Goal: Information Seeking & Learning: Learn about a topic

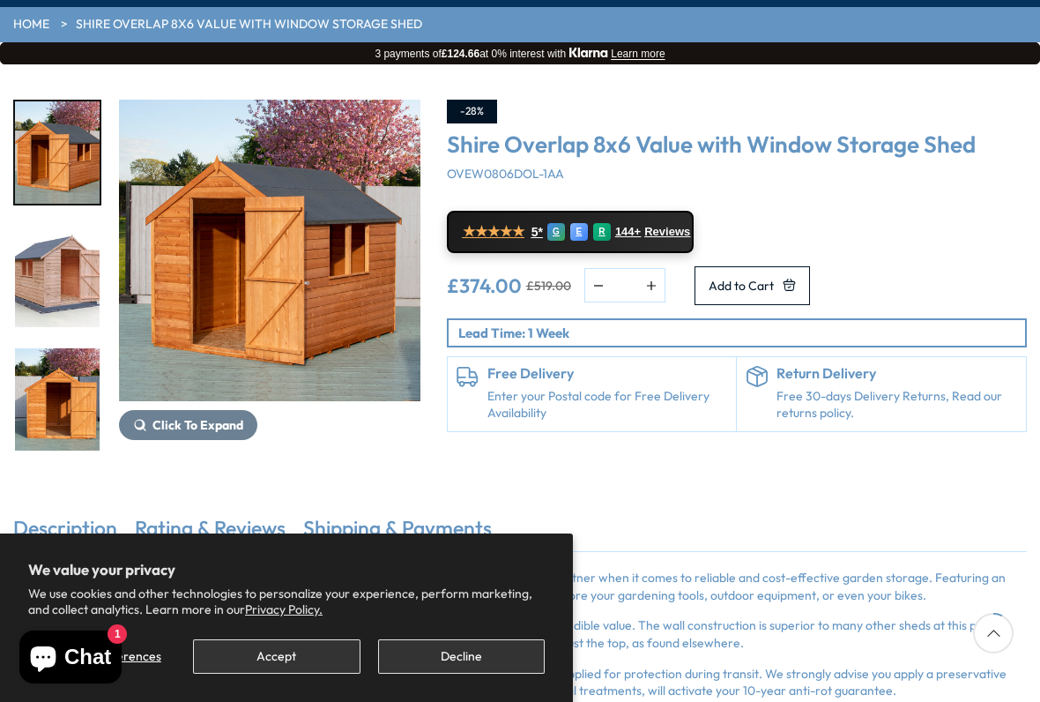
scroll to position [248, 0]
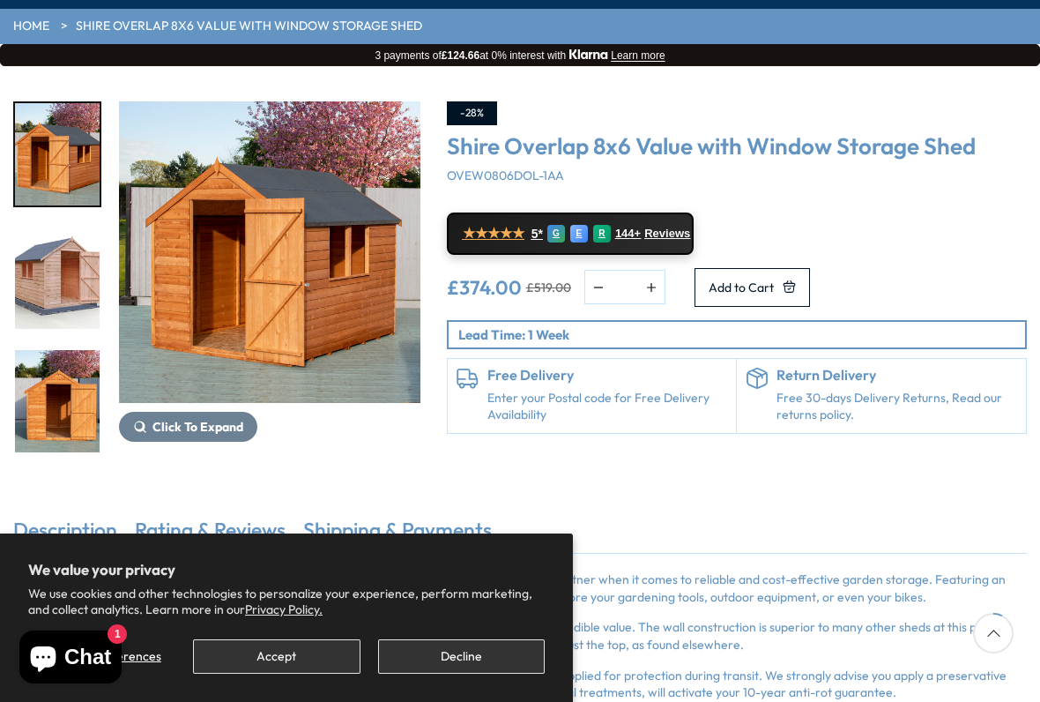
click at [73, 103] on img "1 / 12" at bounding box center [57, 154] width 85 height 102
click at [356, 274] on img "1 / 12" at bounding box center [270, 252] width 302 height 302
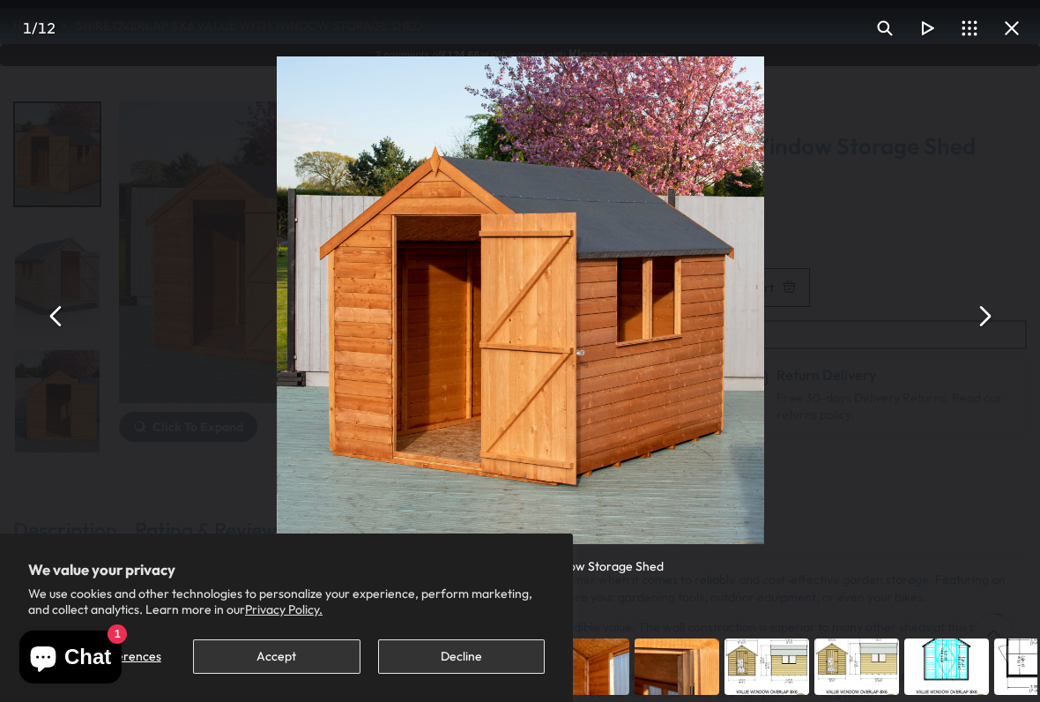
click at [989, 314] on button "You can close this modal content with the ESC key" at bounding box center [984, 315] width 42 height 42
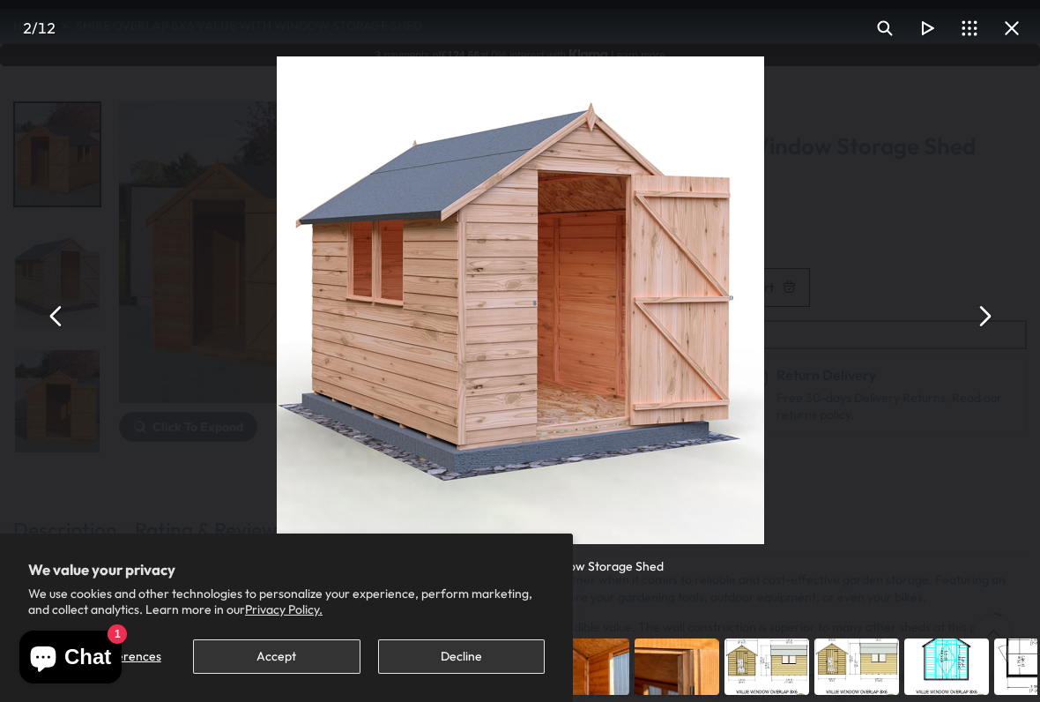
click at [992, 307] on button "You can close this modal content with the ESC key" at bounding box center [984, 315] width 42 height 42
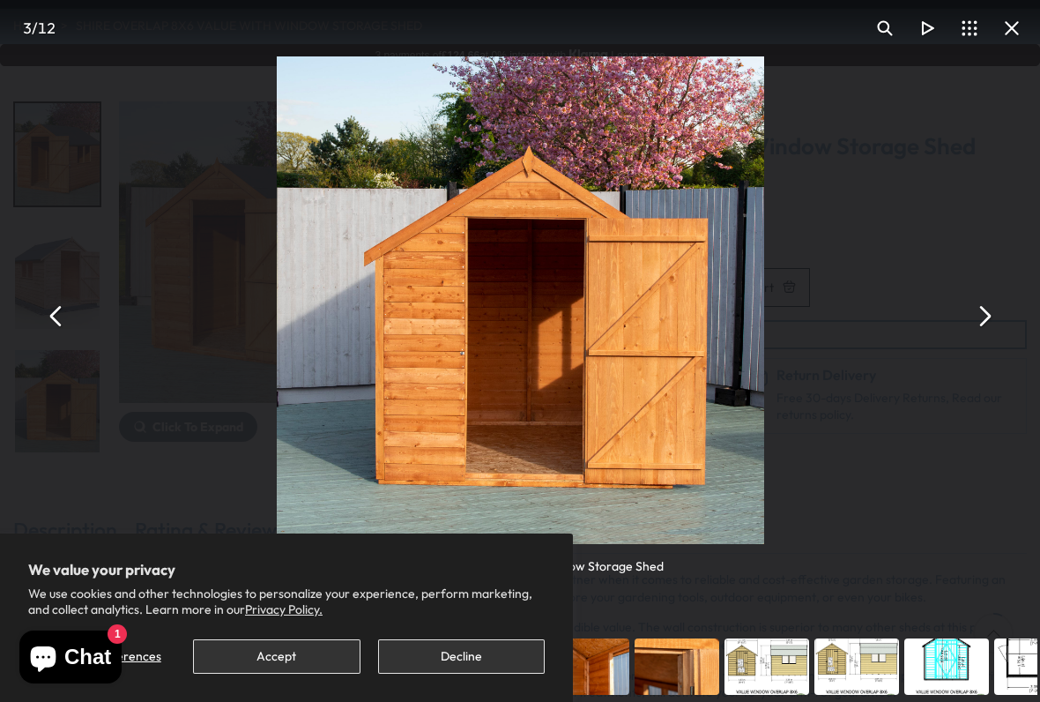
click at [983, 325] on button "You can close this modal content with the ESC key" at bounding box center [984, 315] width 42 height 42
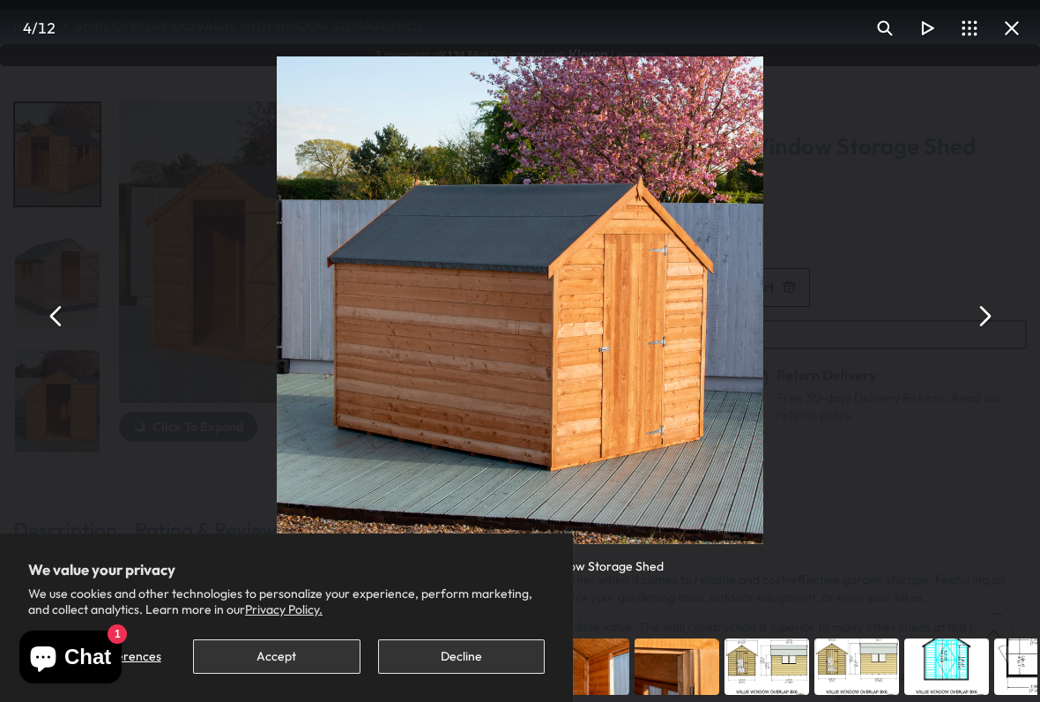
click at [984, 316] on button "You can close this modal content with the ESC key" at bounding box center [984, 315] width 42 height 42
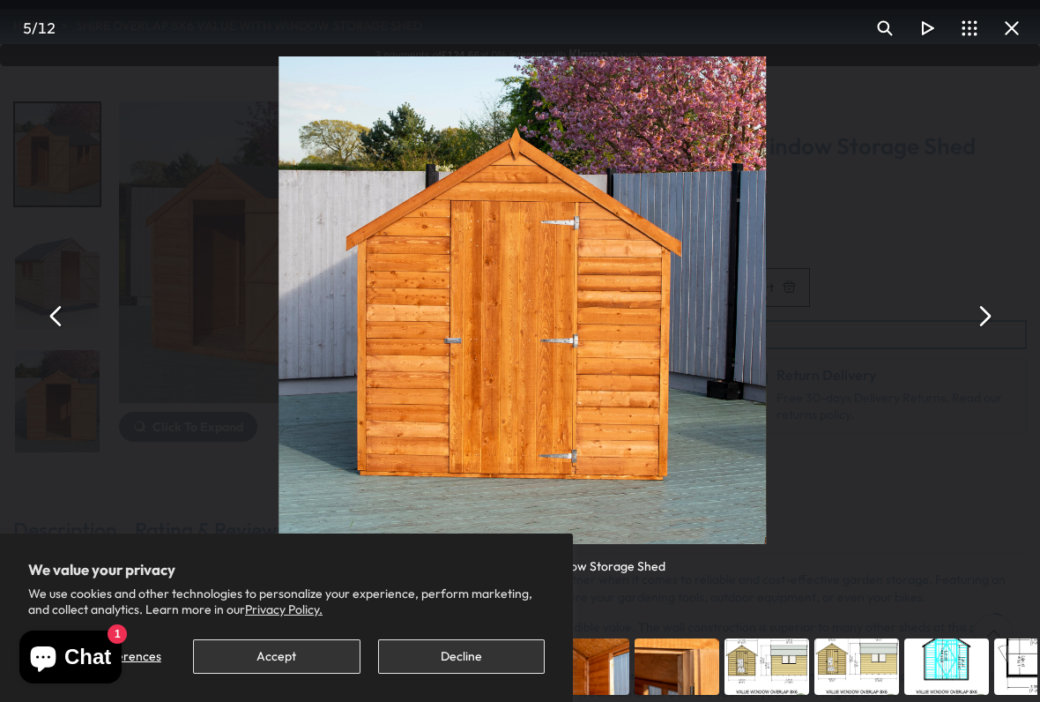
click at [990, 319] on button "You can close this modal content with the ESC key" at bounding box center [984, 315] width 42 height 42
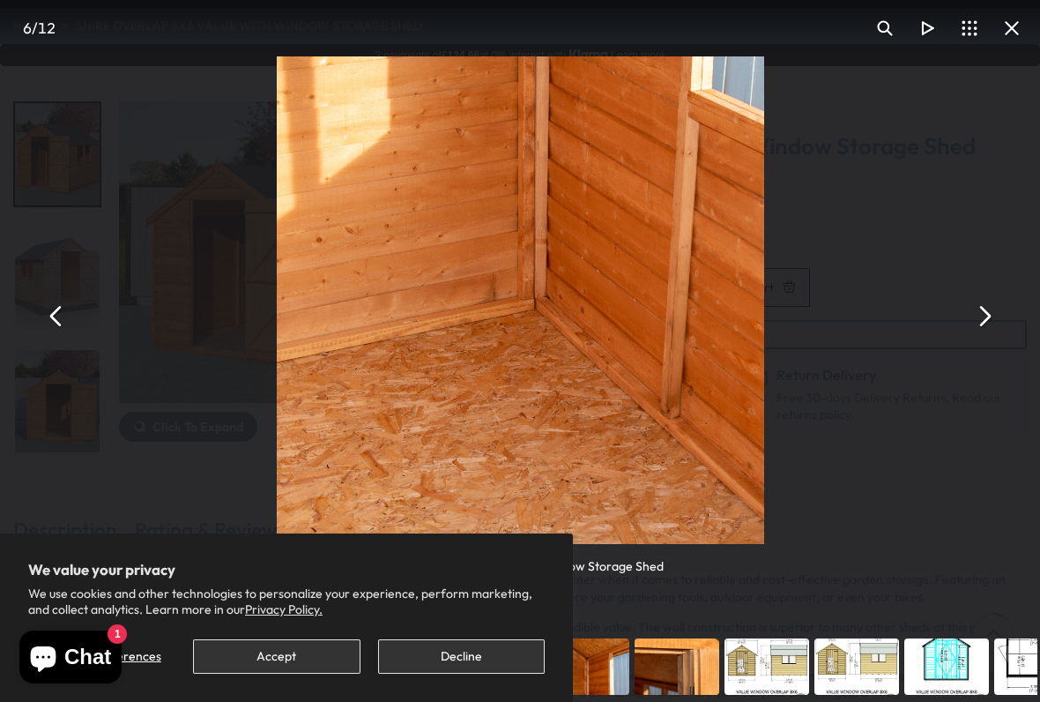
click at [988, 316] on button "You can close this modal content with the ESC key" at bounding box center [984, 315] width 42 height 42
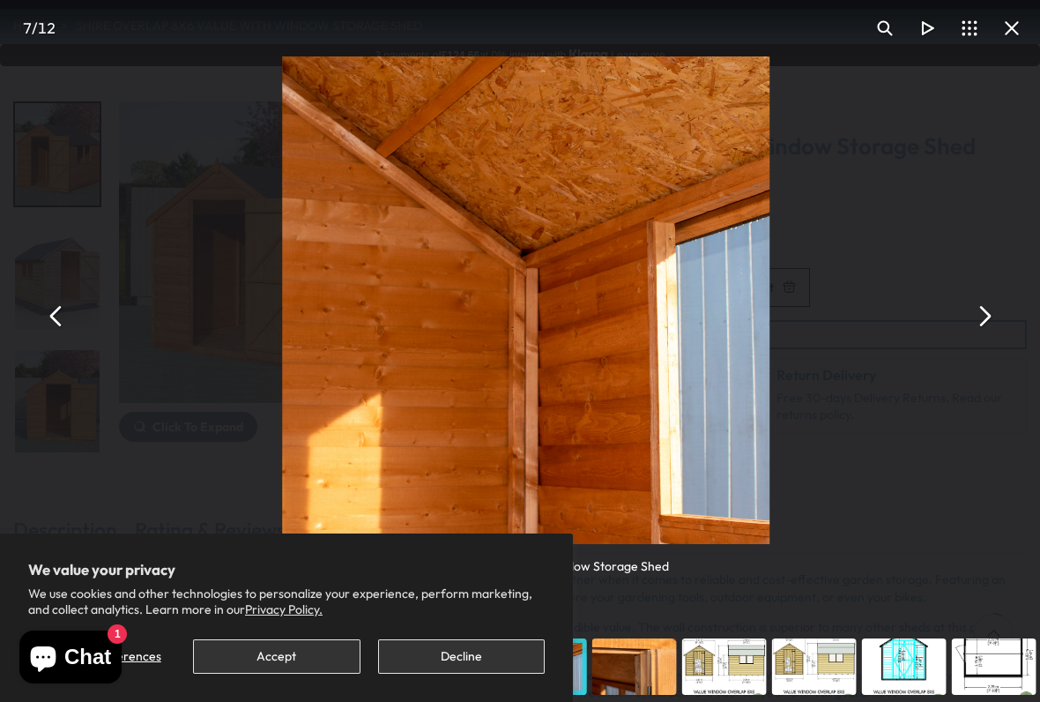
click at [984, 306] on button "You can close this modal content with the ESC key" at bounding box center [984, 315] width 42 height 42
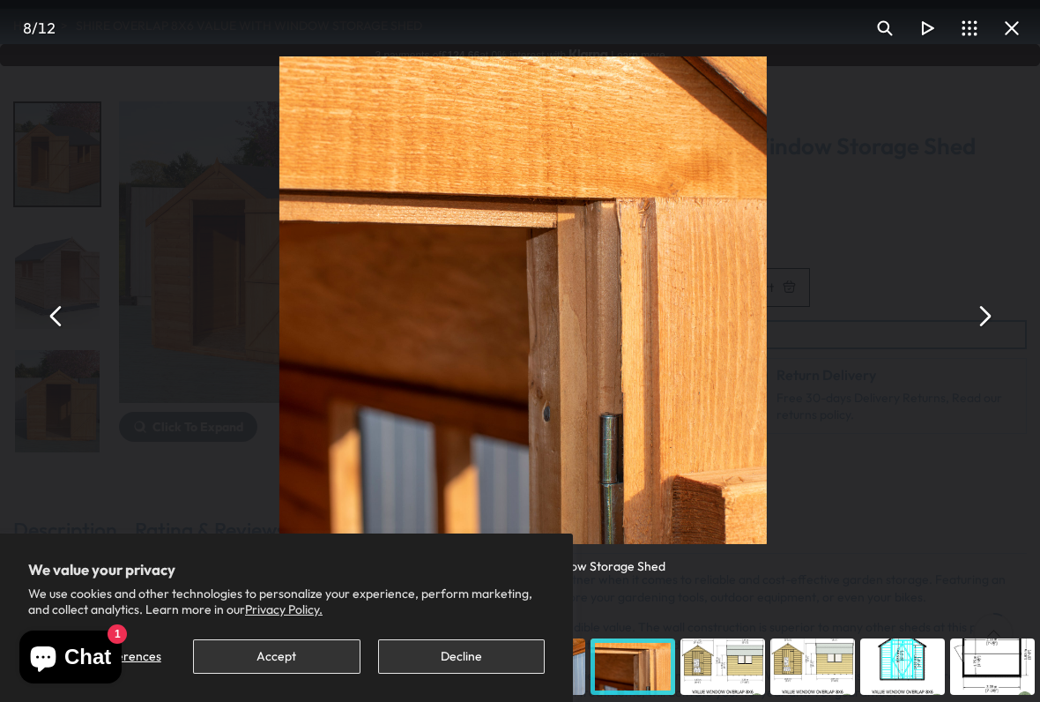
click at [986, 313] on button "You can close this modal content with the ESC key" at bounding box center [984, 315] width 42 height 42
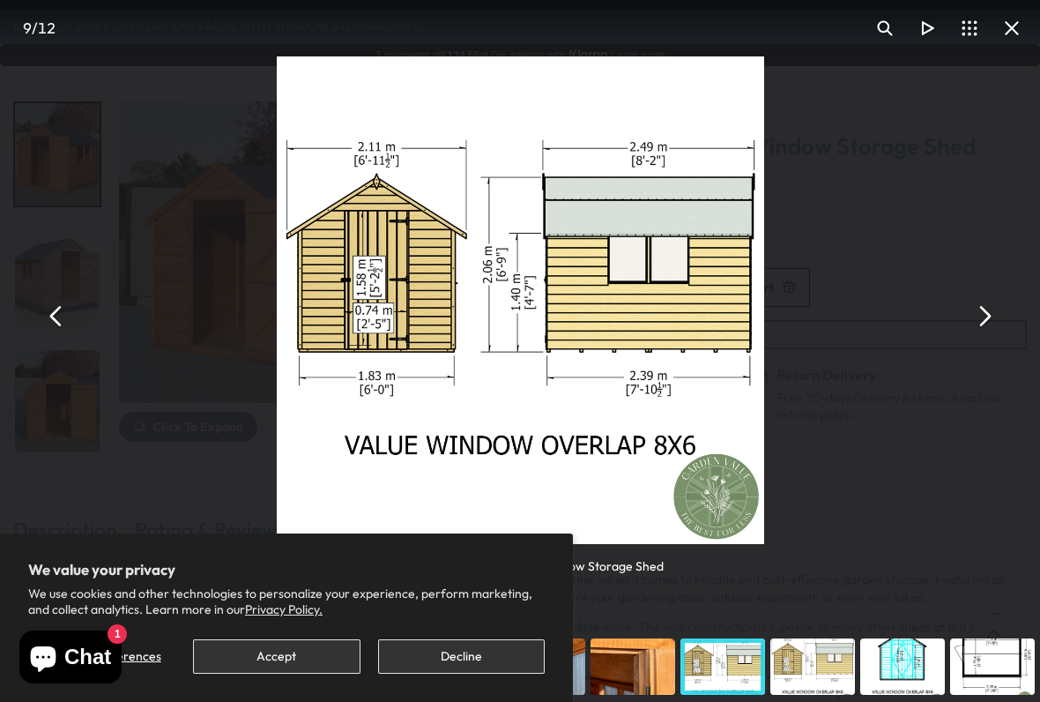
click at [979, 307] on button "You can close this modal content with the ESC key" at bounding box center [984, 315] width 42 height 42
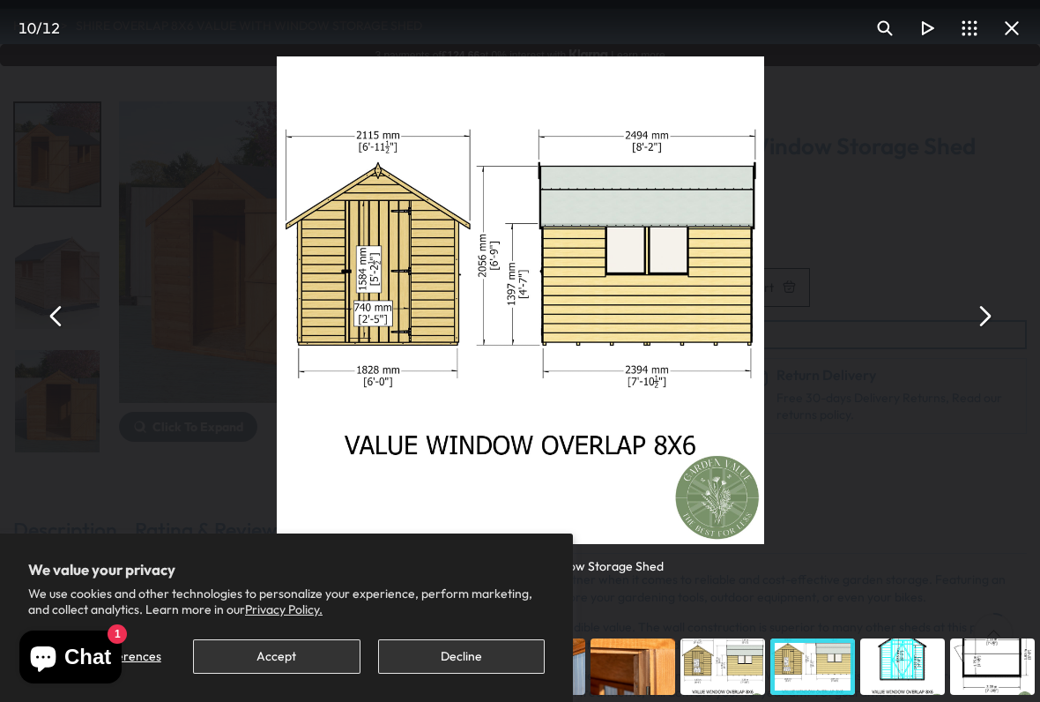
click at [988, 304] on button "You can close this modal content with the ESC key" at bounding box center [984, 315] width 42 height 42
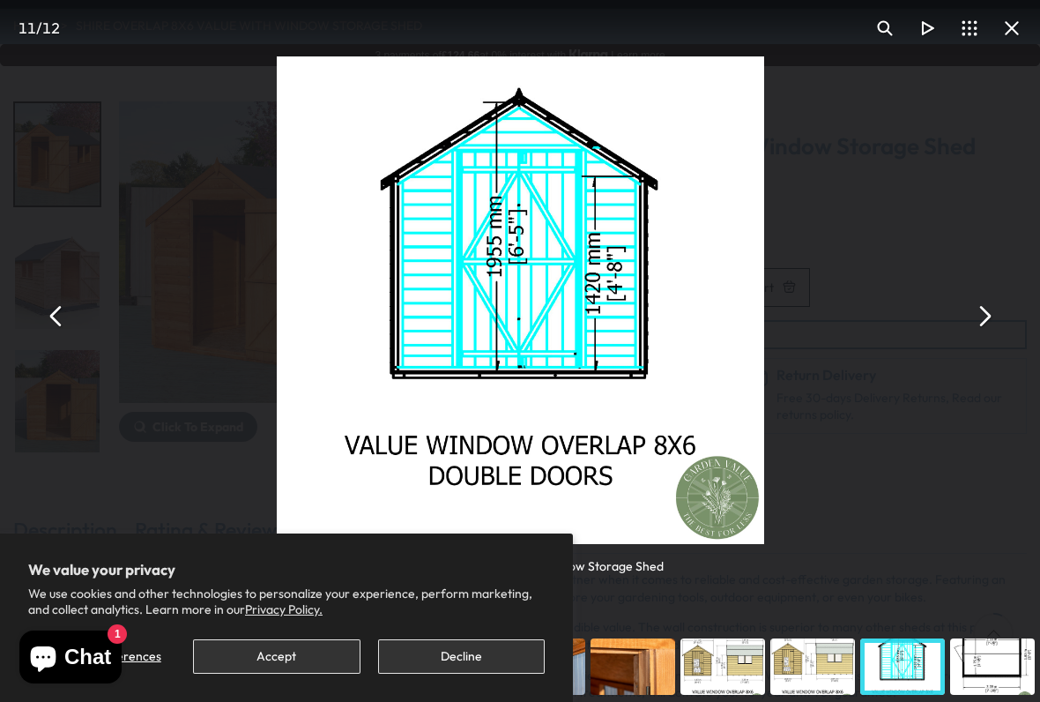
click at [994, 314] on button "You can close this modal content with the ESC key" at bounding box center [984, 315] width 42 height 42
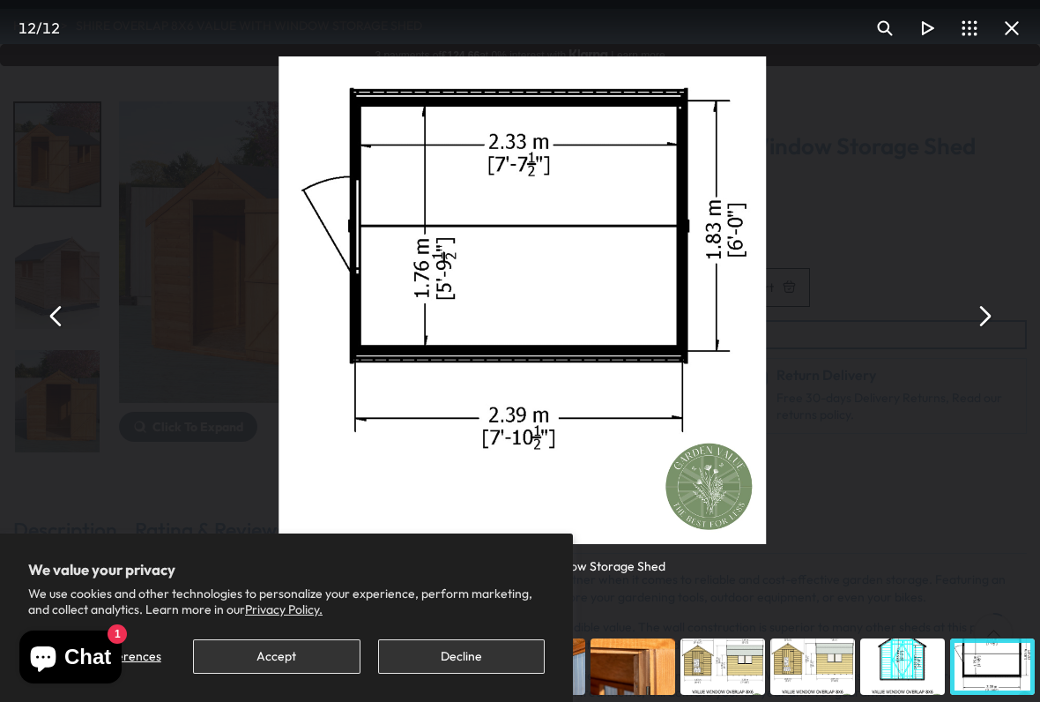
click at [994, 295] on div "Shire Overlap 8x6 Value with Window Storage Shed" at bounding box center [522, 315] width 1040 height 631
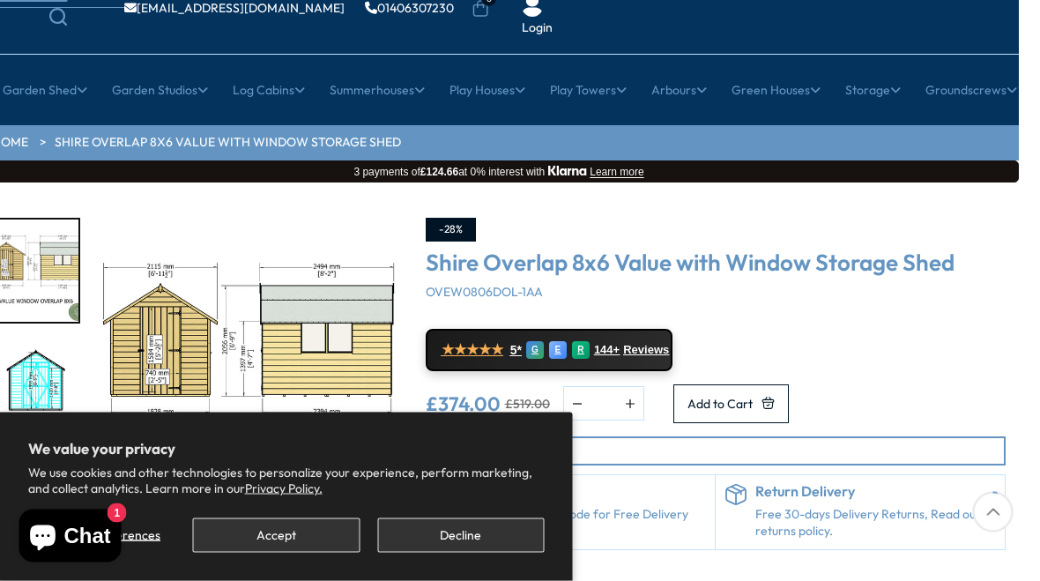
scroll to position [16, 32]
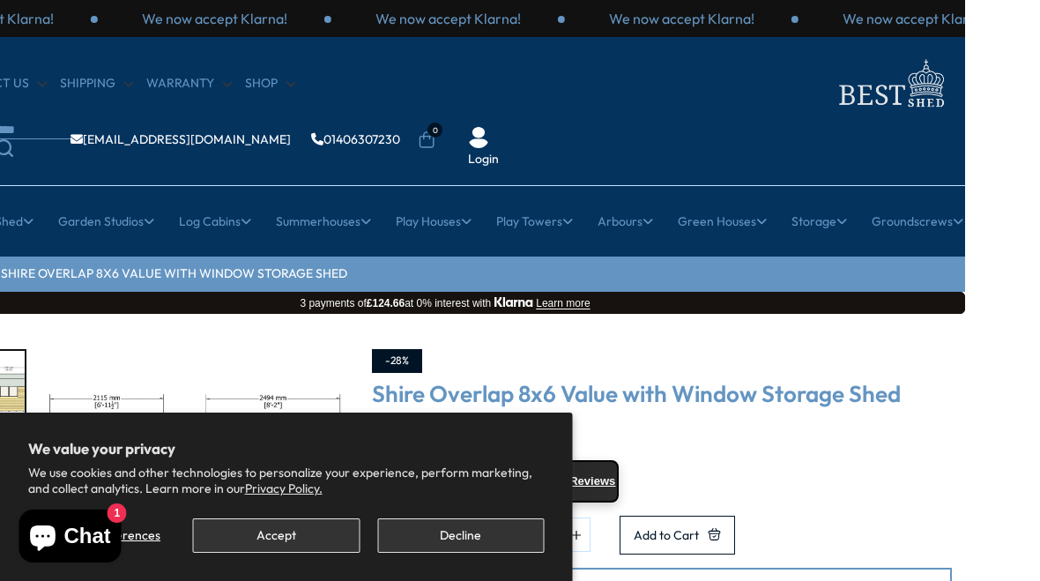
click at [465, 538] on button "Decline" at bounding box center [461, 535] width 167 height 34
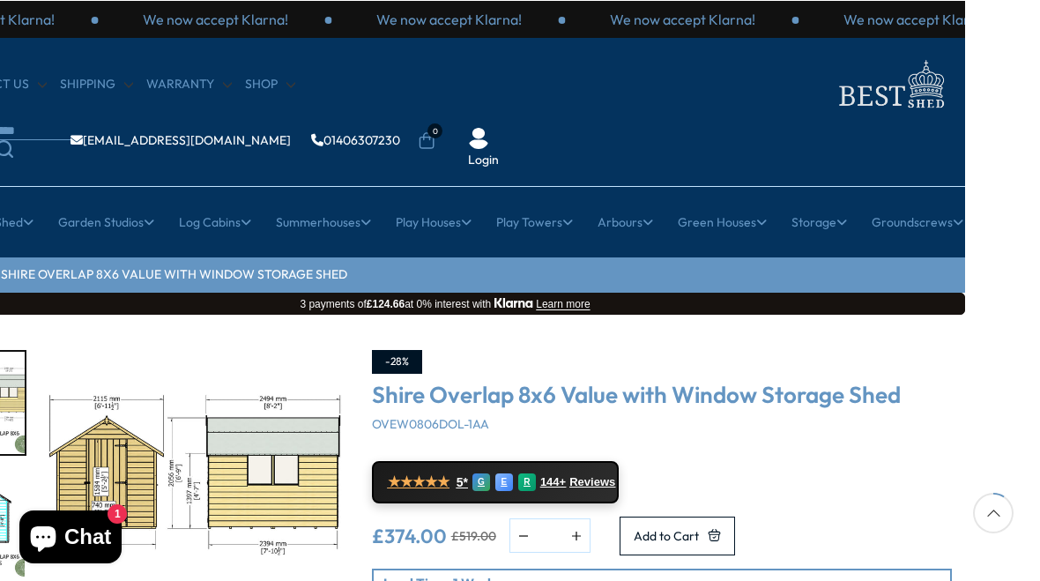
scroll to position [331, 0]
